Goal: Navigation & Orientation: Find specific page/section

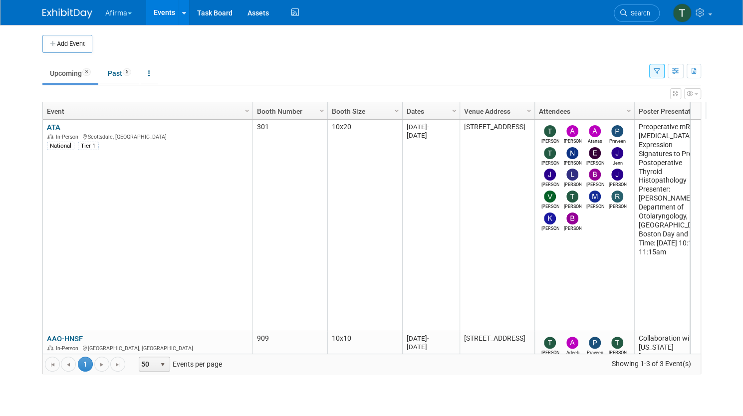
click at [112, 12] on button "Afirma" at bounding box center [124, 11] width 40 height 22
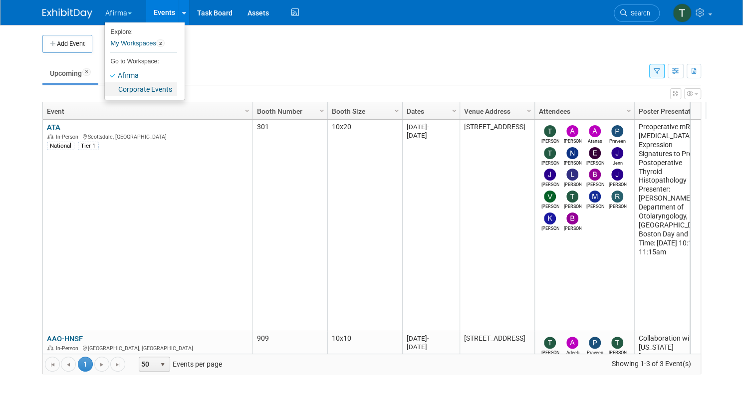
click at [140, 90] on link "Corporate Events" at bounding box center [141, 89] width 72 height 14
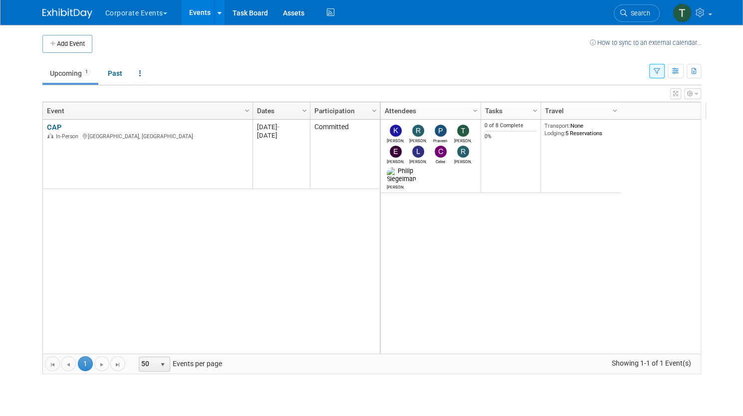
click at [51, 123] on link "CAP" at bounding box center [54, 127] width 14 height 9
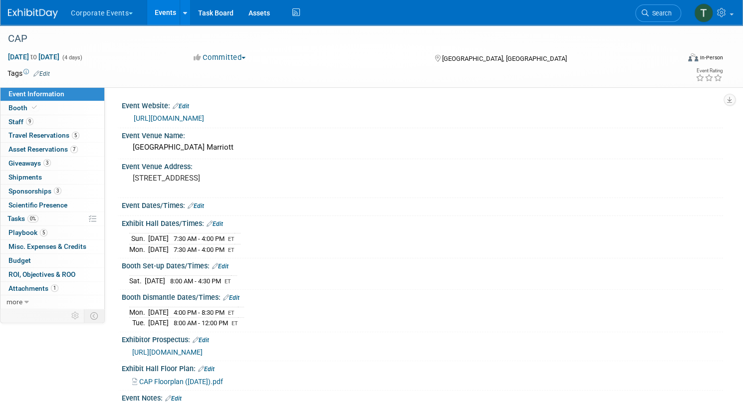
click at [392, 67] on div "Tags Edit" at bounding box center [304, 73] width 594 height 13
click at [65, 112] on link "Booth" at bounding box center [52, 107] width 104 height 13
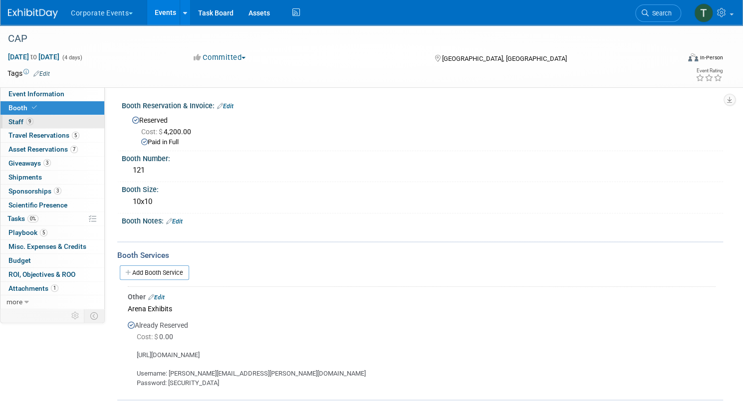
click at [77, 125] on link "9 Staff 9" at bounding box center [52, 121] width 104 height 13
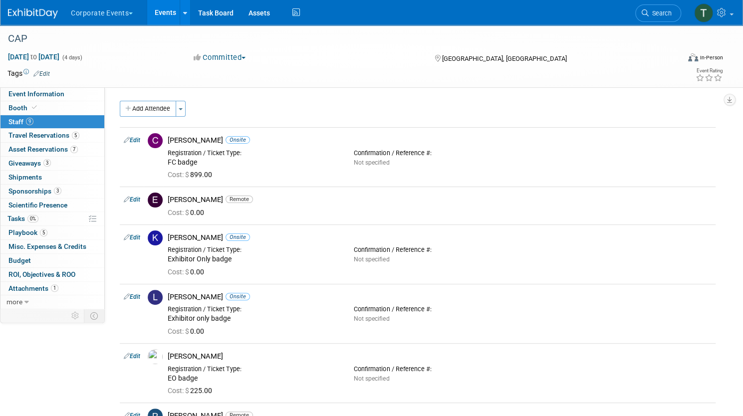
click at [307, 63] on div "Sep 13, 2025 to Sep 16, 2025 (4 days) Sep 13, 2025 to Sep 16, 2025 Committed Co…" at bounding box center [365, 59] width 730 height 15
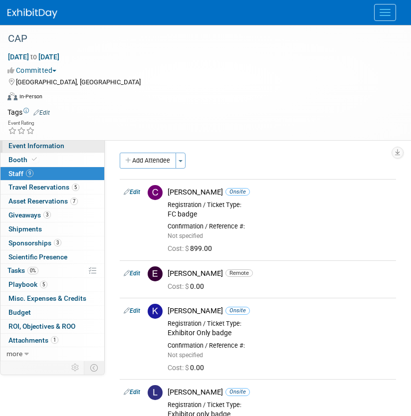
click at [36, 143] on span "Event Information" at bounding box center [36, 146] width 56 height 8
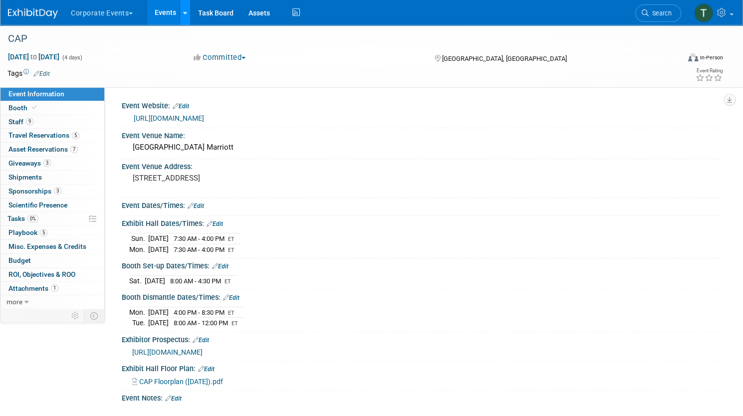
click at [187, 14] on icon at bounding box center [185, 13] width 4 height 6
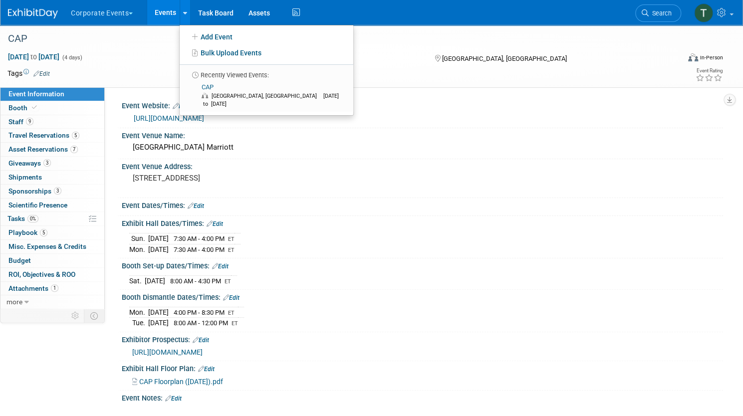
click at [145, 13] on button "Corporate Events" at bounding box center [107, 11] width 75 height 22
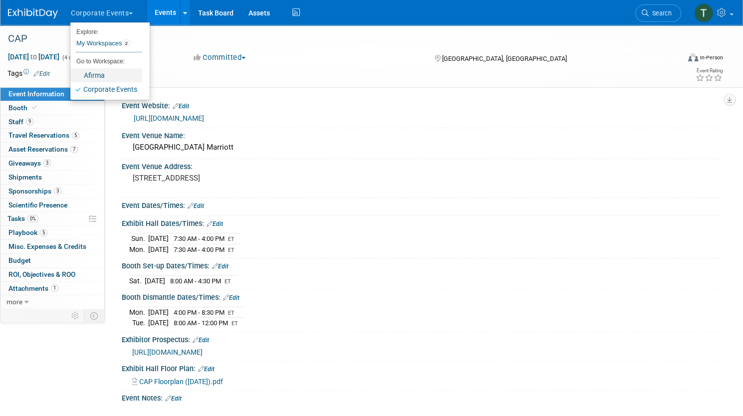
click at [134, 79] on link "Afirma" at bounding box center [106, 75] width 72 height 14
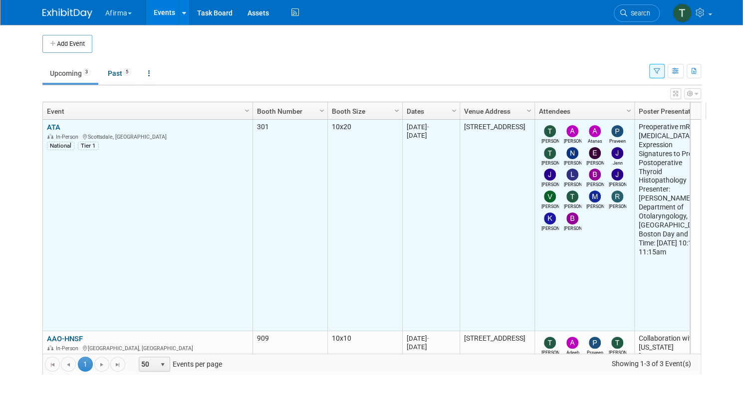
click at [53, 123] on link "ATA" at bounding box center [53, 127] width 13 height 9
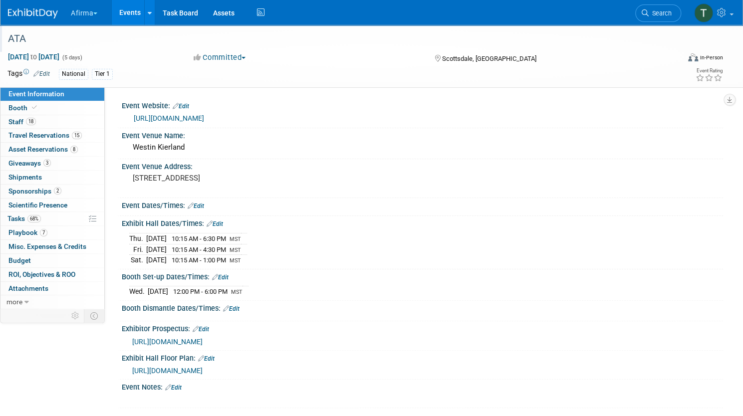
click at [313, 40] on div "ATA" at bounding box center [333, 39] width 658 height 18
click at [155, 16] on link at bounding box center [149, 12] width 10 height 25
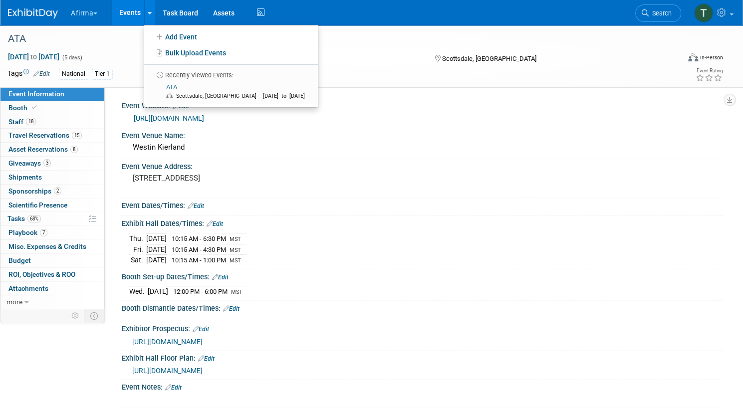
click at [110, 9] on button "Afirma" at bounding box center [90, 11] width 40 height 22
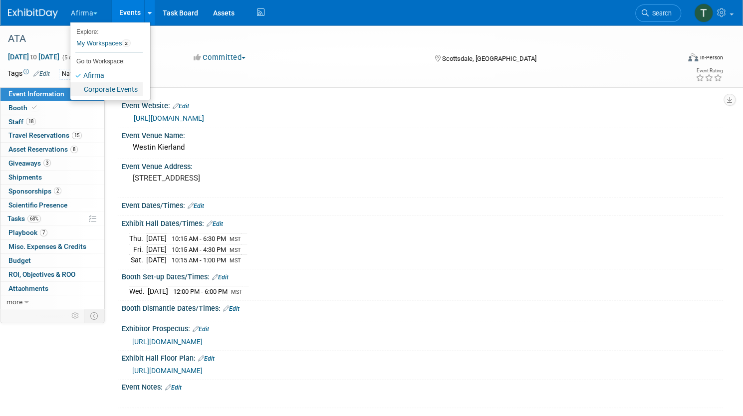
click at [143, 91] on link "Corporate Events" at bounding box center [106, 89] width 72 height 14
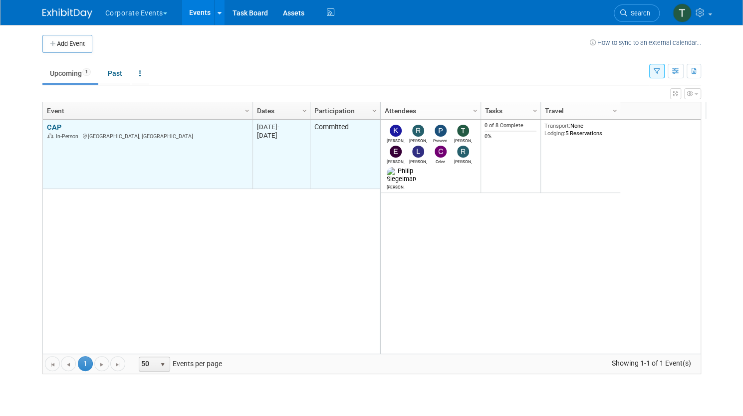
click at [52, 125] on link "CAP" at bounding box center [54, 127] width 14 height 9
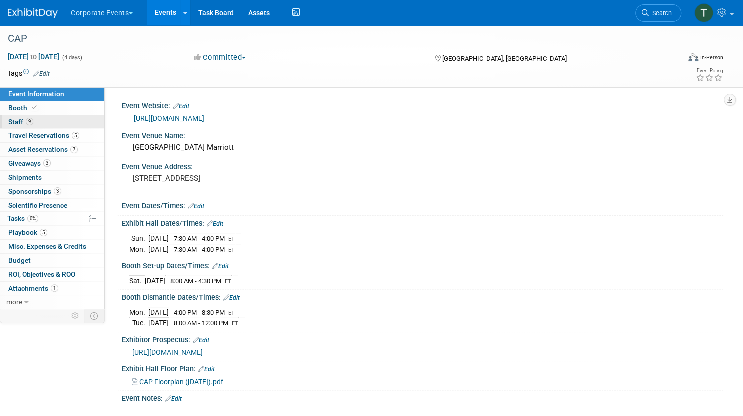
click at [91, 123] on link "9 Staff 9" at bounding box center [52, 121] width 104 height 13
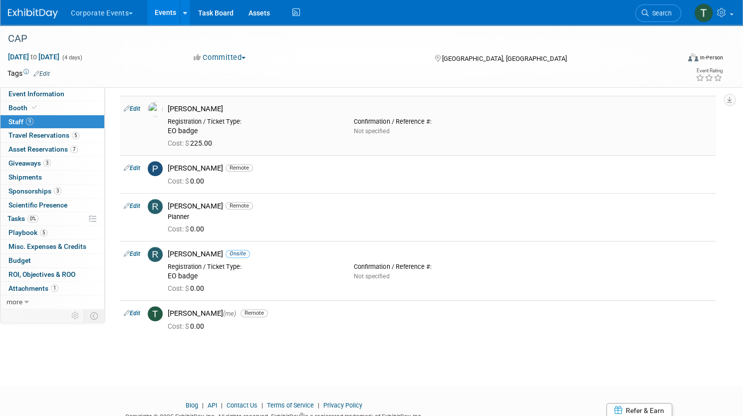
scroll to position [249, 0]
